Goal: Download file/media

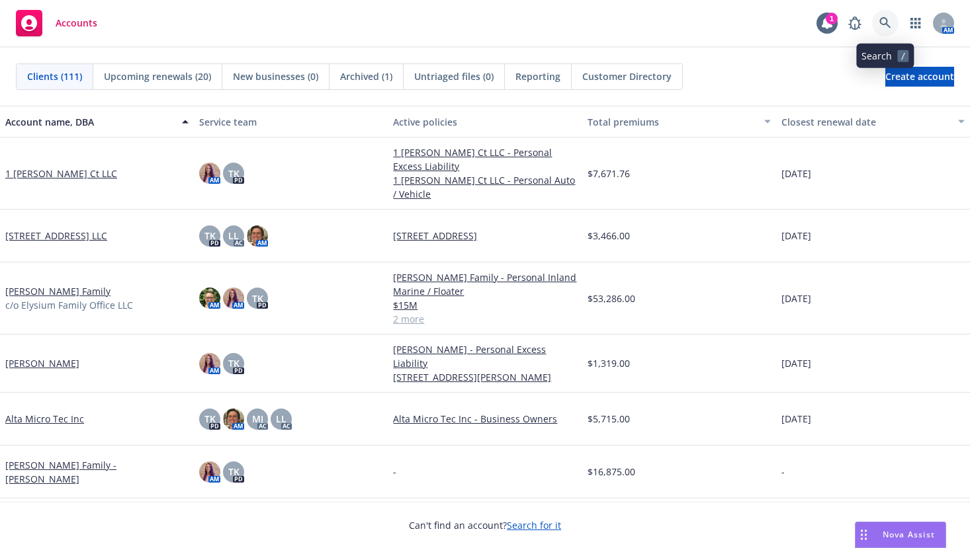
click at [886, 24] on icon at bounding box center [884, 22] width 11 height 11
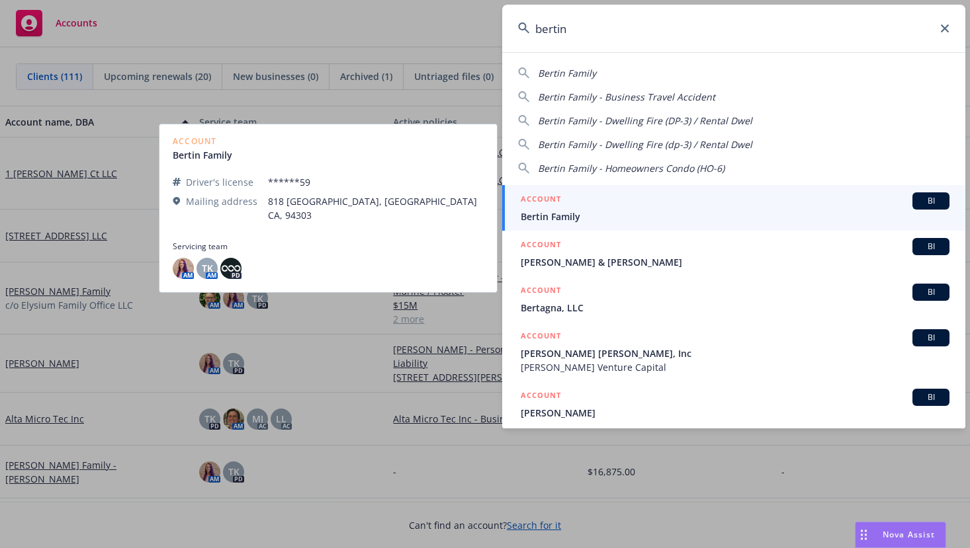
type input "bertin"
click at [550, 216] on span "Bertin Family" at bounding box center [735, 217] width 429 height 14
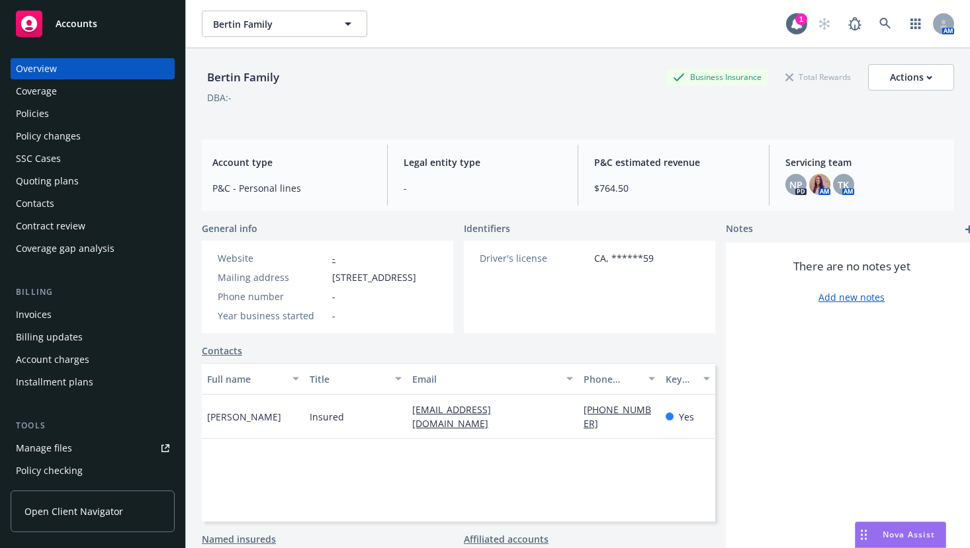
drag, startPoint x: 36, startPoint y: 116, endPoint x: 410, endPoint y: 236, distance: 392.6
click at [38, 115] on div "Policies" at bounding box center [32, 113] width 33 height 21
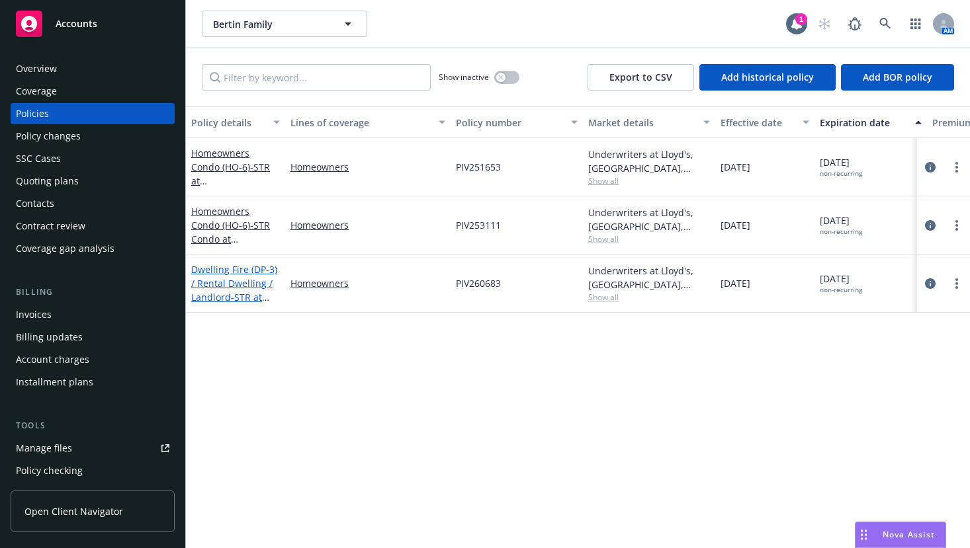
click at [253, 282] on link "Dwelling Fire (DP-3) / Rental Dwelling / Landlord - STR at [STREET_ADDRESS]" at bounding box center [234, 290] width 86 height 54
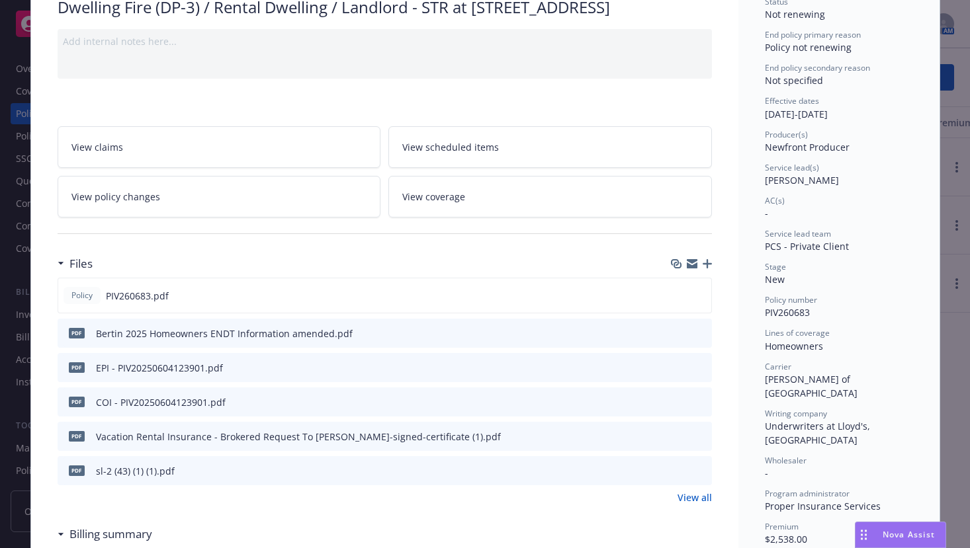
scroll to position [198, 0]
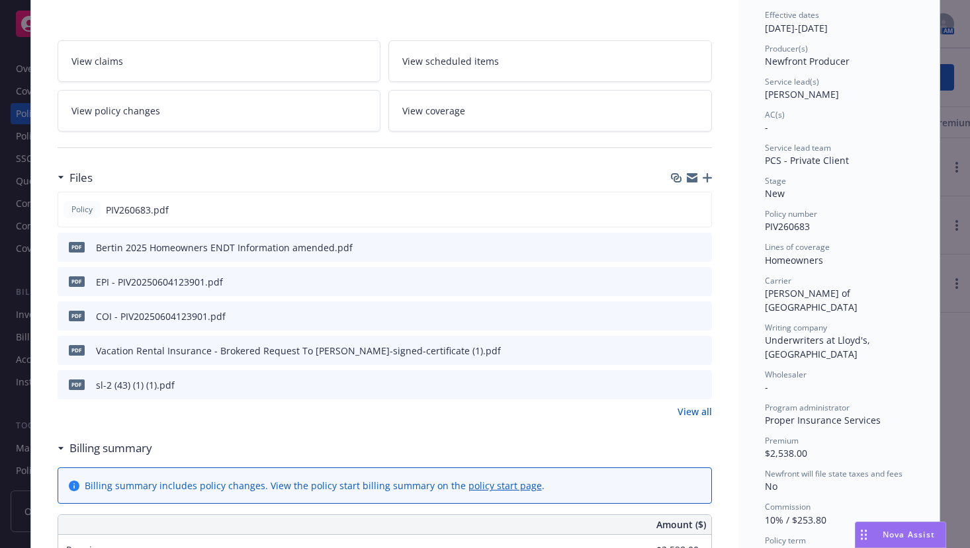
click at [673, 252] on icon "download file" at bounding box center [677, 246] width 11 height 11
click at [178, 289] on div "EPI - PIV20250604123901.pdf" at bounding box center [159, 282] width 127 height 14
click at [672, 286] on icon "download file" at bounding box center [677, 281] width 11 height 11
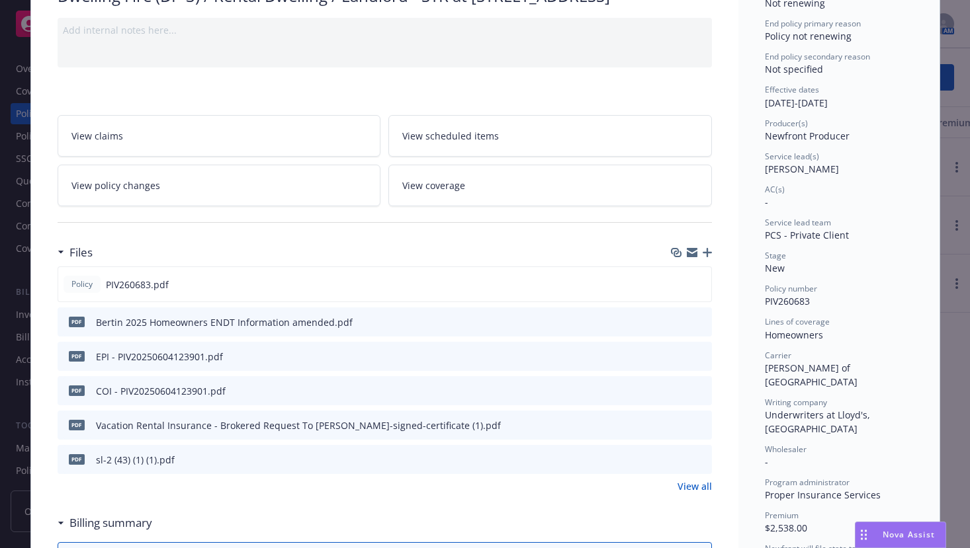
scroll to position [0, 0]
